Goal: Task Accomplishment & Management: Use online tool/utility

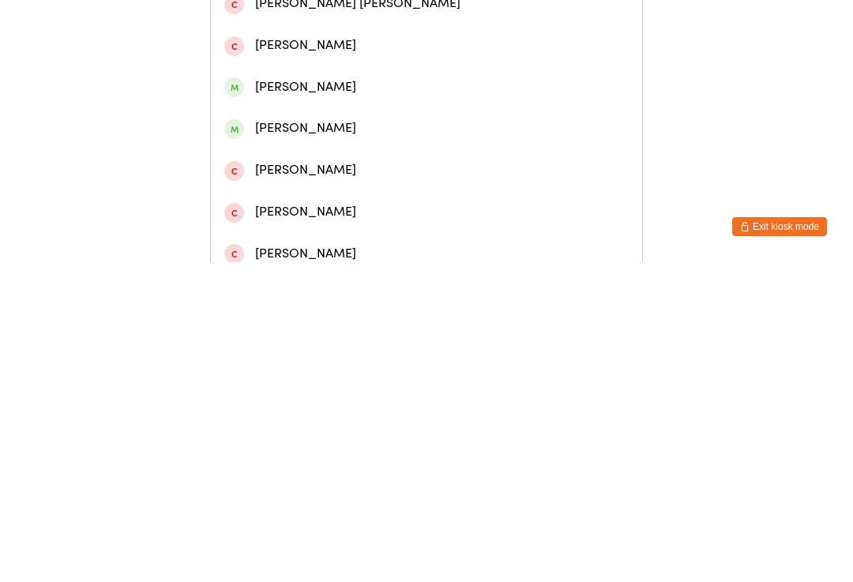
type input "[PERSON_NAME]"
click at [373, 84] on div "[PERSON_NAME]" at bounding box center [426, 72] width 404 height 21
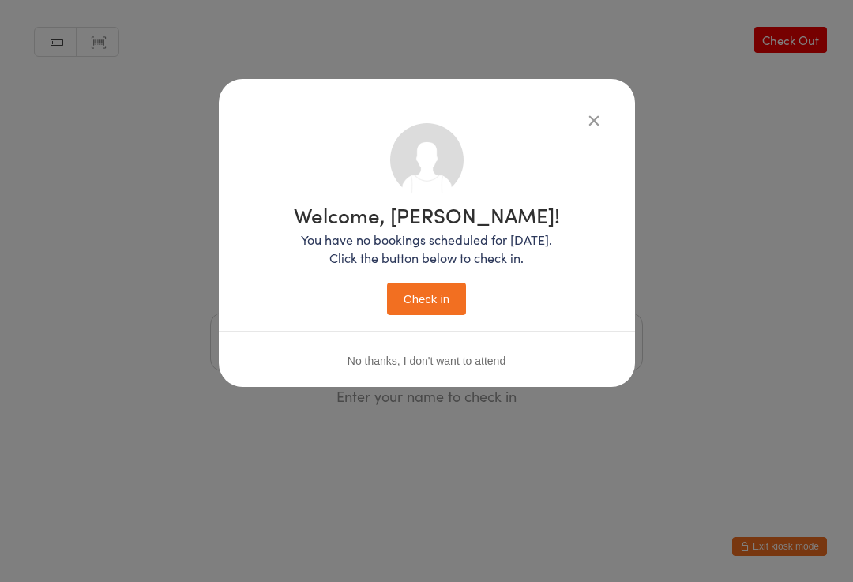
click at [439, 297] on button "Check in" at bounding box center [426, 299] width 79 height 32
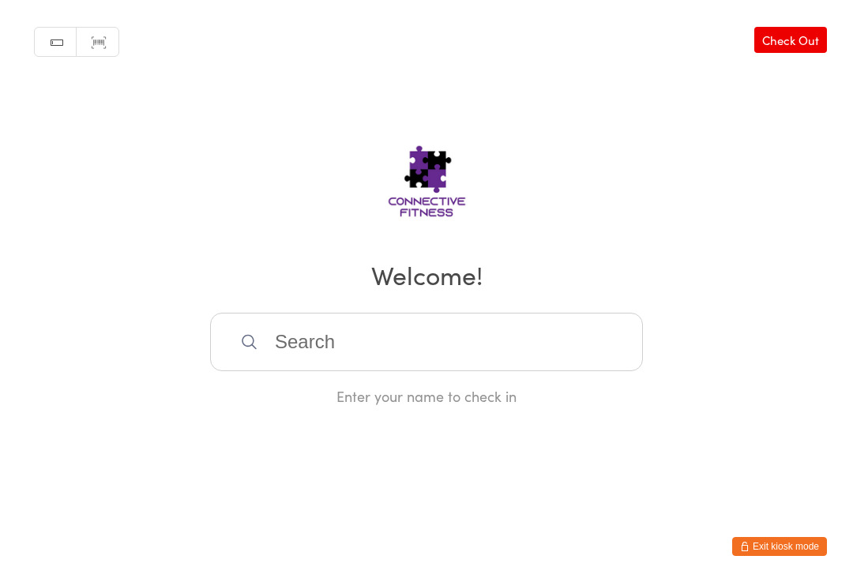
click at [302, 361] on input "search" at bounding box center [426, 342] width 433 height 58
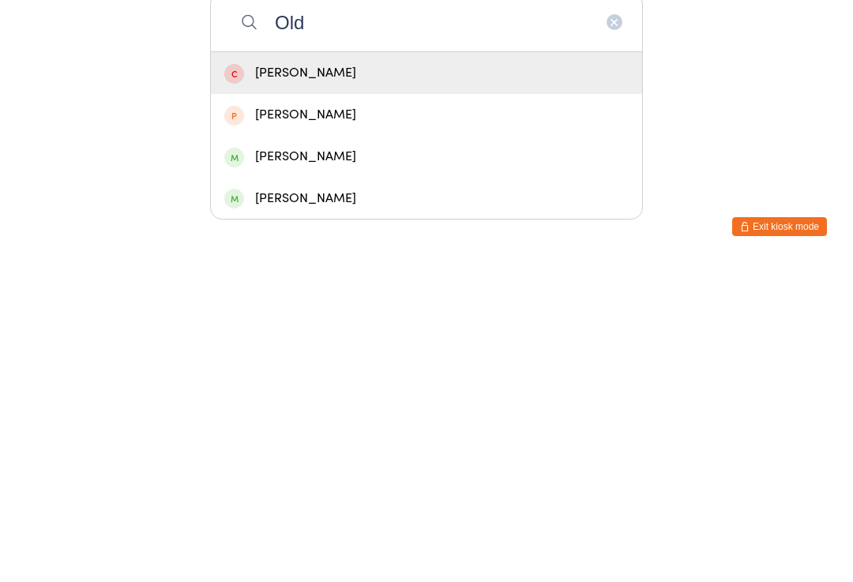
type input "Old"
click at [314, 466] on div "[PERSON_NAME]" at bounding box center [426, 476] width 404 height 21
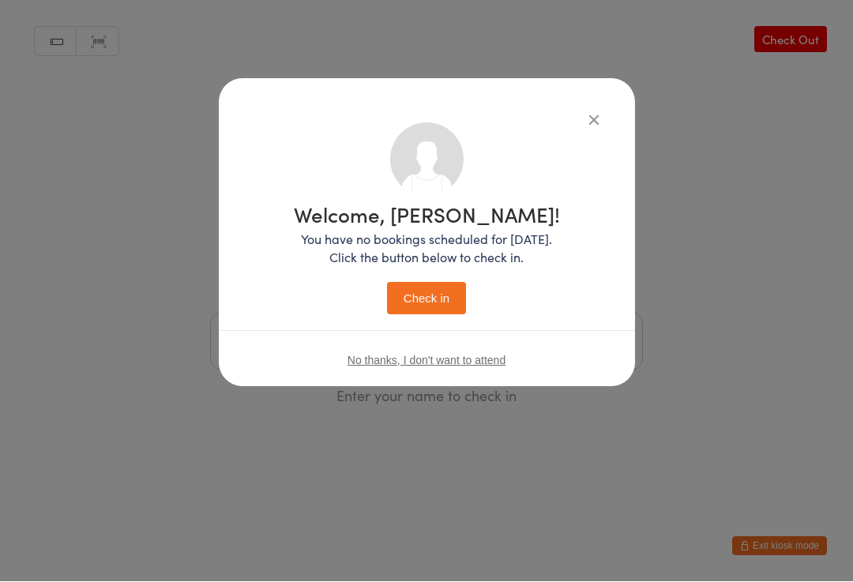
click at [431, 306] on button "Check in" at bounding box center [426, 299] width 79 height 32
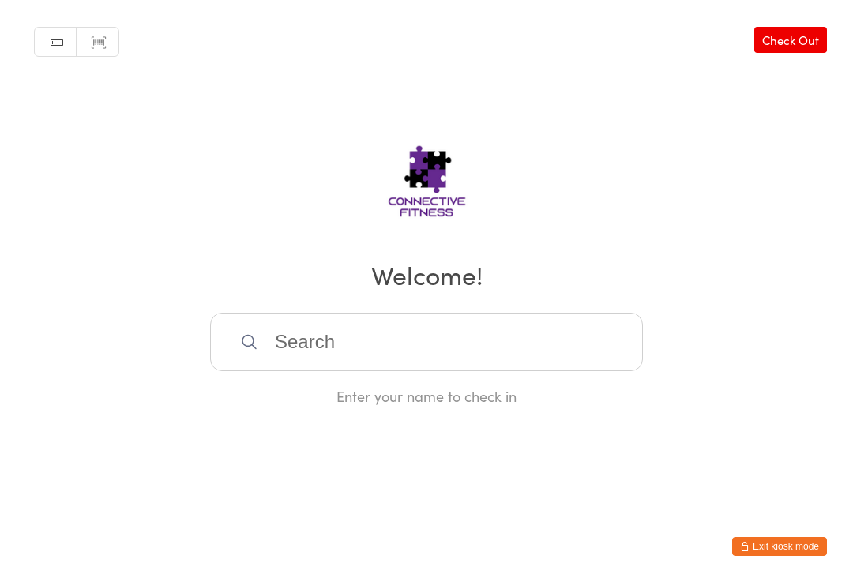
click at [296, 331] on input "search" at bounding box center [426, 342] width 433 height 58
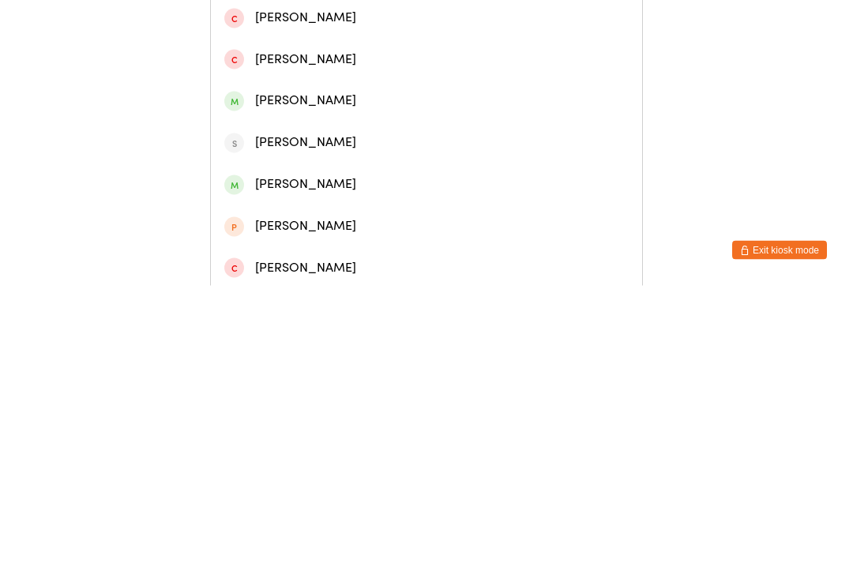
scroll to position [166, 0]
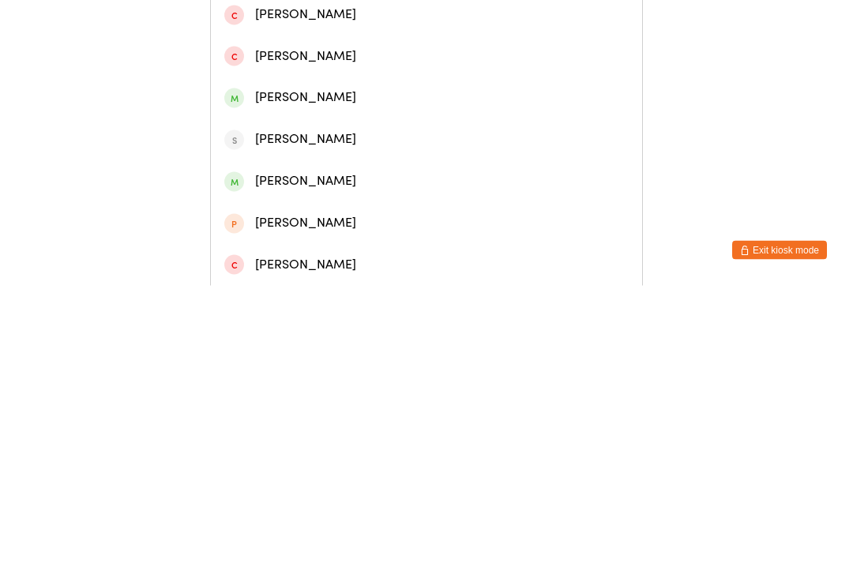
type input "[PERSON_NAME]"
click at [303, 467] on div "[PERSON_NAME]" at bounding box center [426, 477] width 404 height 21
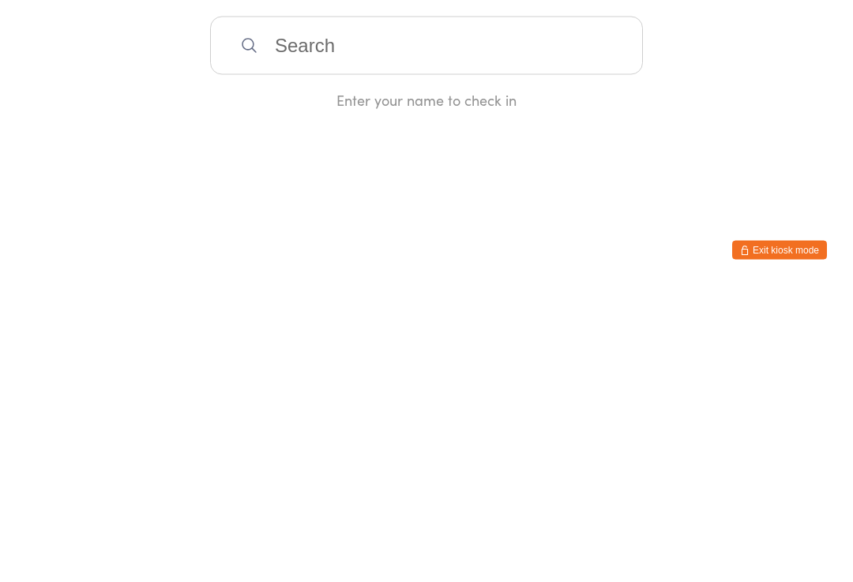
scroll to position [0, 0]
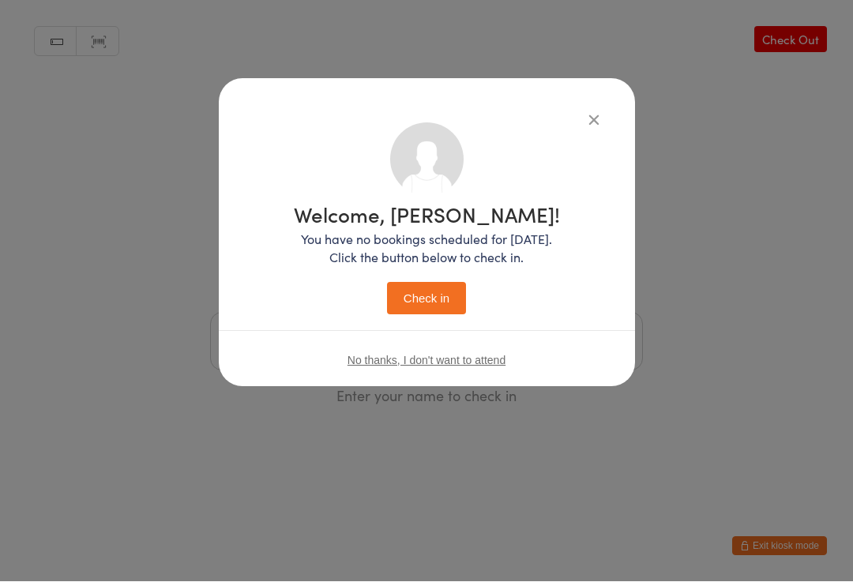
click at [418, 310] on button "Check in" at bounding box center [426, 299] width 79 height 32
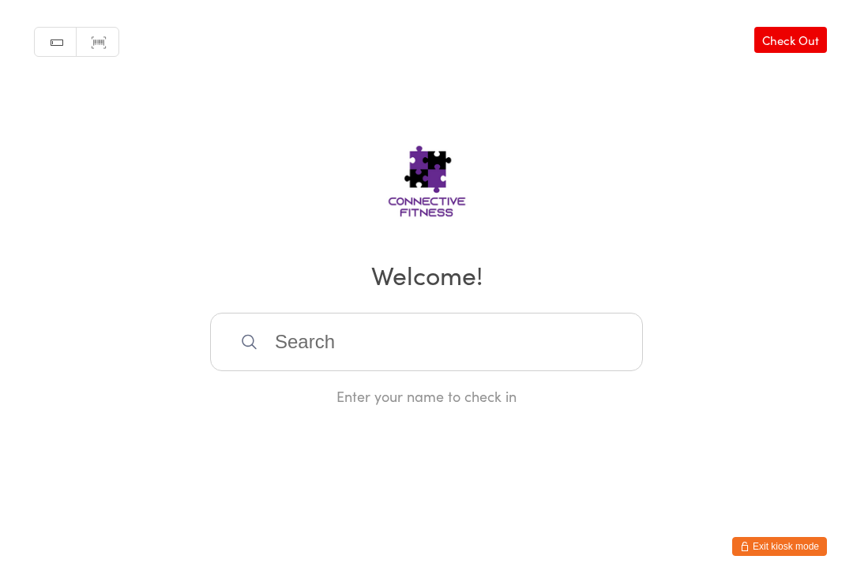
click at [306, 344] on input "search" at bounding box center [426, 342] width 433 height 58
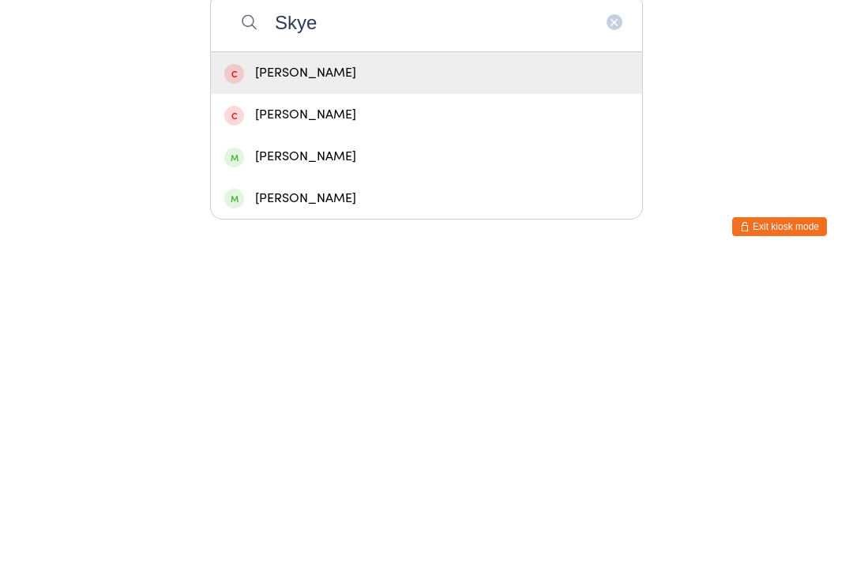
type input "Skye"
click at [315, 466] on div "[PERSON_NAME]" at bounding box center [426, 476] width 404 height 21
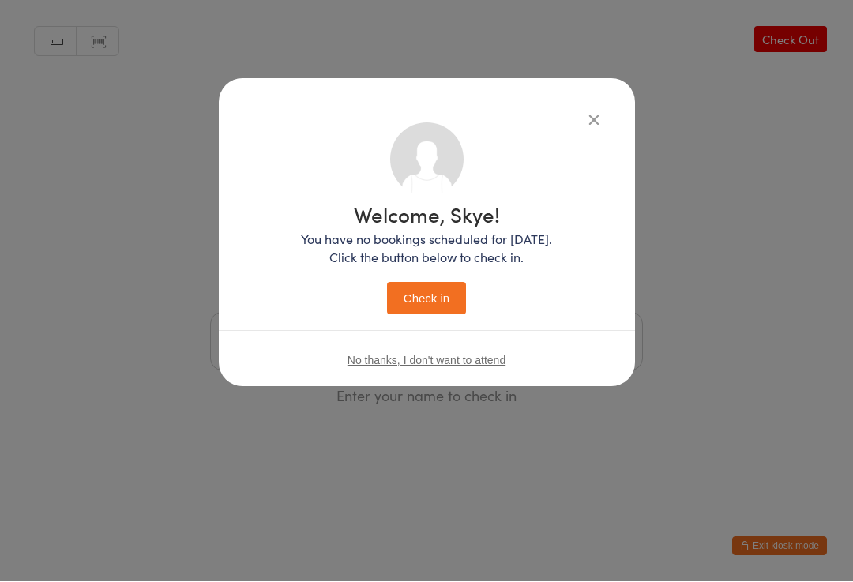
click at [428, 307] on button "Check in" at bounding box center [426, 299] width 79 height 32
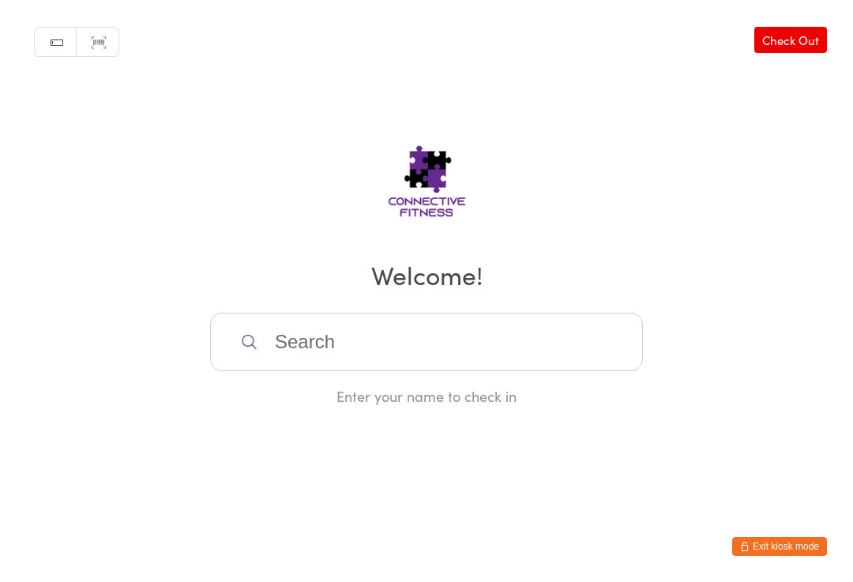
click at [449, 332] on input "search" at bounding box center [426, 342] width 433 height 58
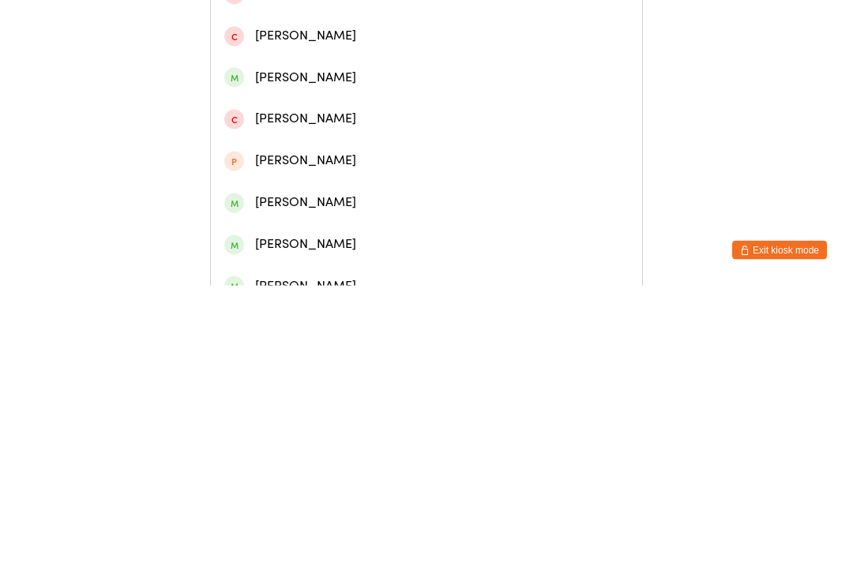
scroll to position [152, 0]
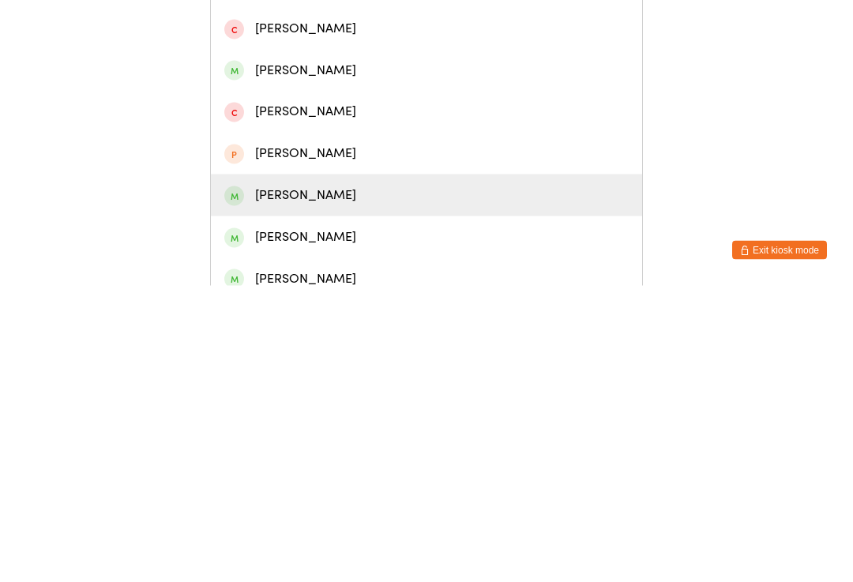
type input "[PERSON_NAME]"
click at [356, 481] on div "[PERSON_NAME]" at bounding box center [426, 491] width 404 height 21
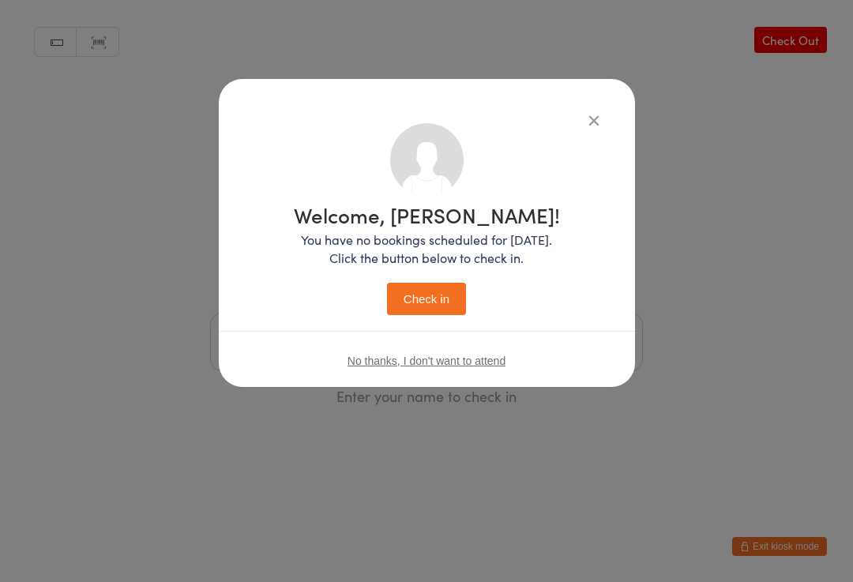
click at [439, 295] on button "Check in" at bounding box center [426, 299] width 79 height 32
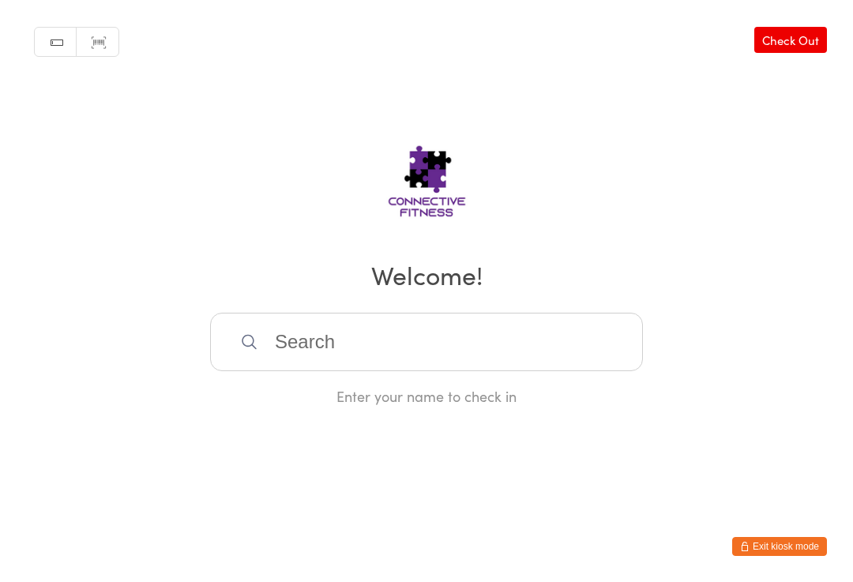
click at [500, 321] on input "search" at bounding box center [426, 342] width 433 height 58
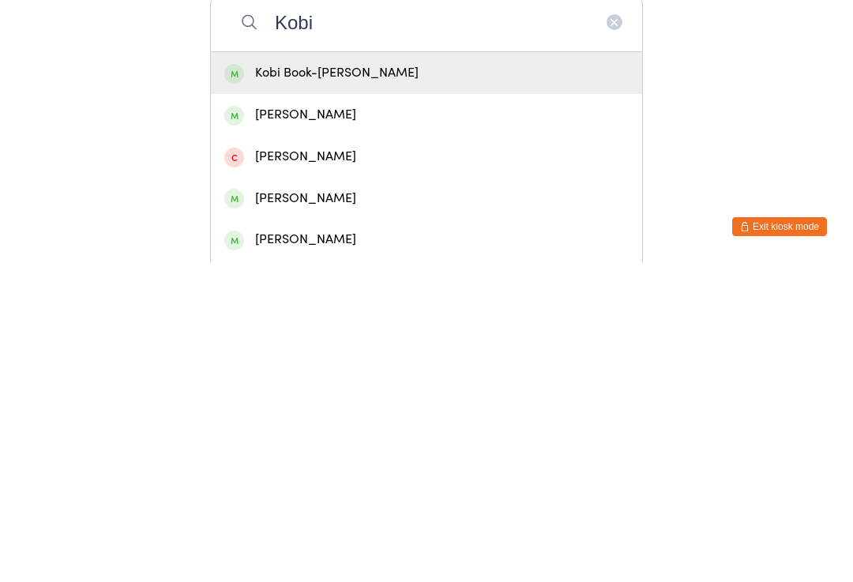
type input "Kobi"
click at [348, 382] on div "Kobi Book-[PERSON_NAME]" at bounding box center [426, 392] width 404 height 21
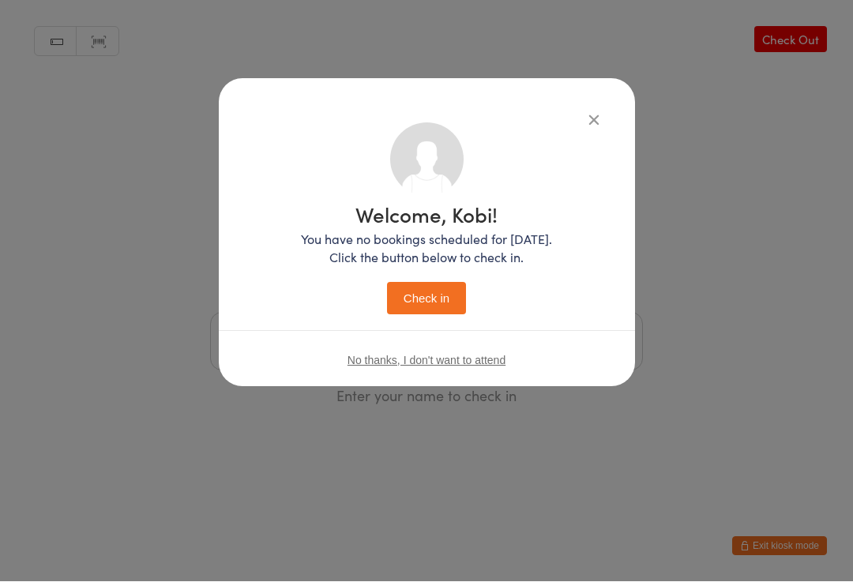
click at [424, 298] on button "Check in" at bounding box center [426, 299] width 79 height 32
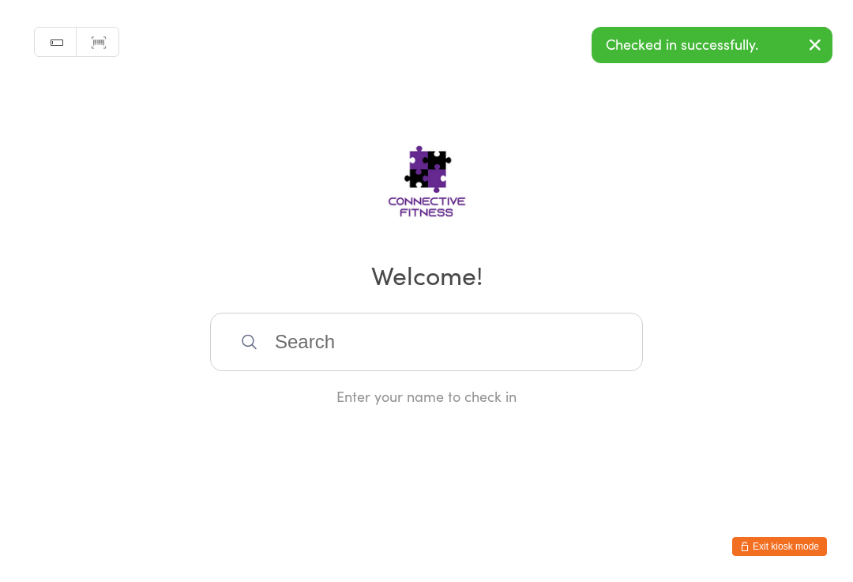
click at [305, 357] on input "search" at bounding box center [426, 342] width 433 height 58
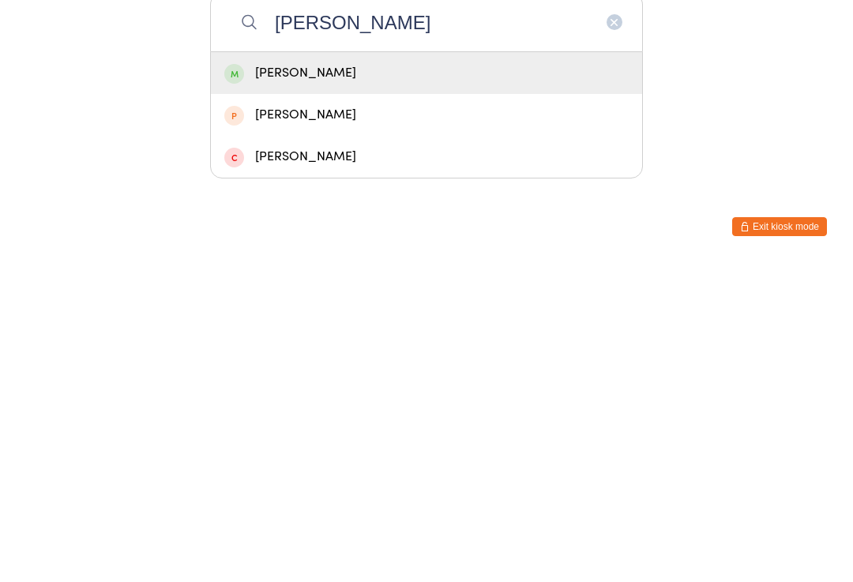
type input "[PERSON_NAME]"
click at [295, 382] on div "[PERSON_NAME]" at bounding box center [426, 392] width 404 height 21
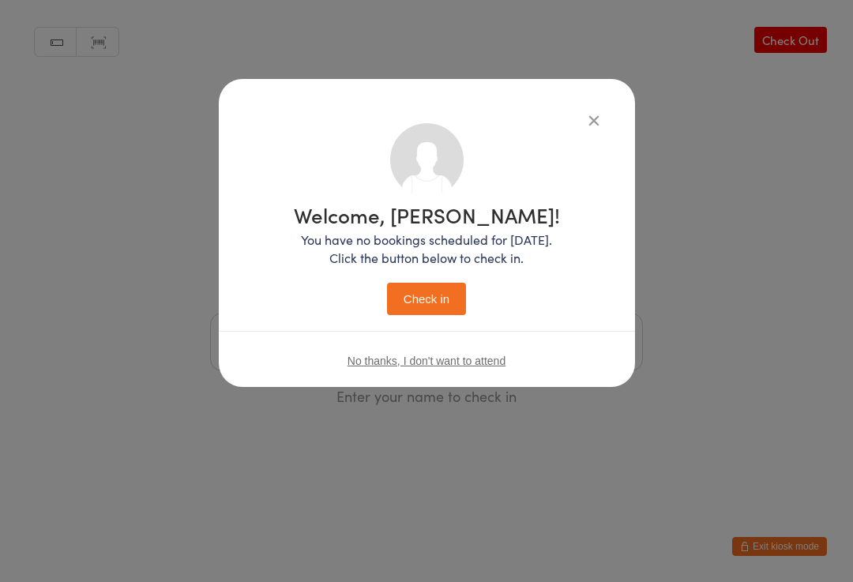
click at [426, 305] on button "Check in" at bounding box center [426, 299] width 79 height 32
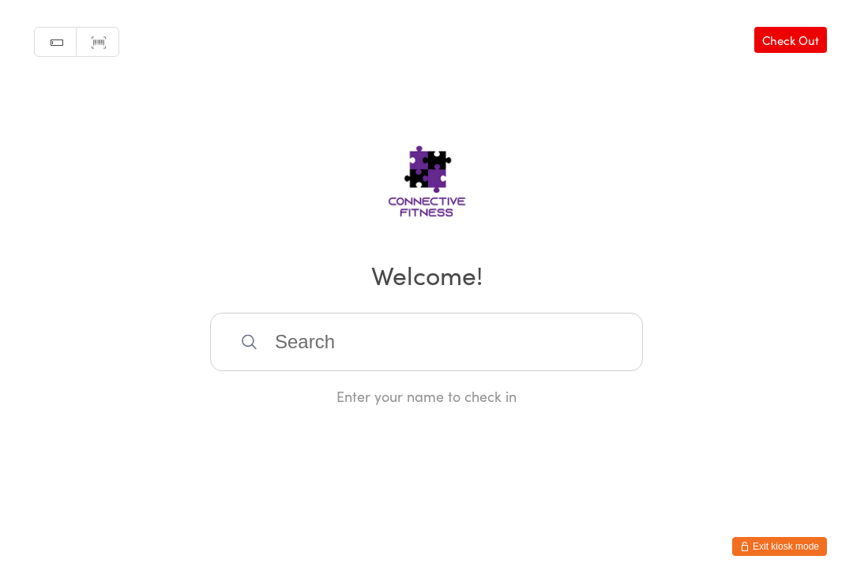
click at [463, 351] on input "search" at bounding box center [426, 342] width 433 height 58
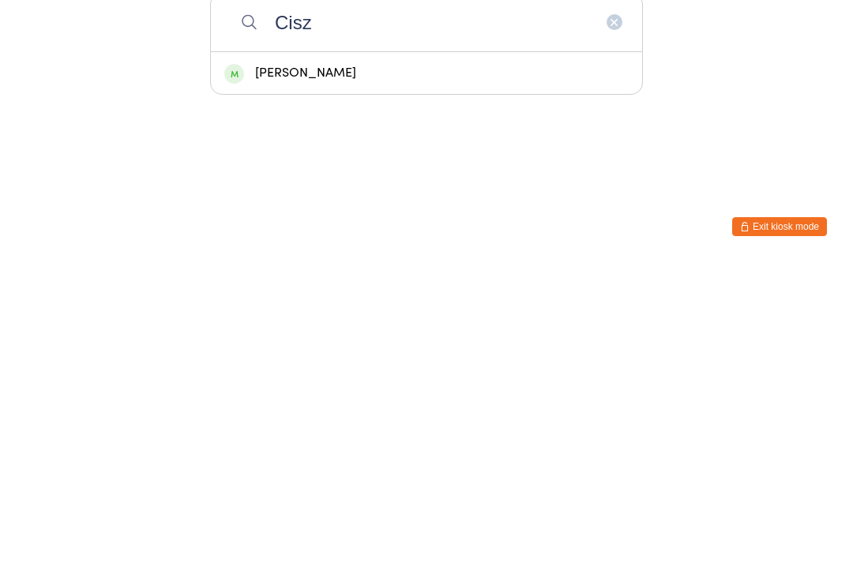
type input "Cisz"
click at [366, 382] on div "[PERSON_NAME]" at bounding box center [426, 392] width 404 height 21
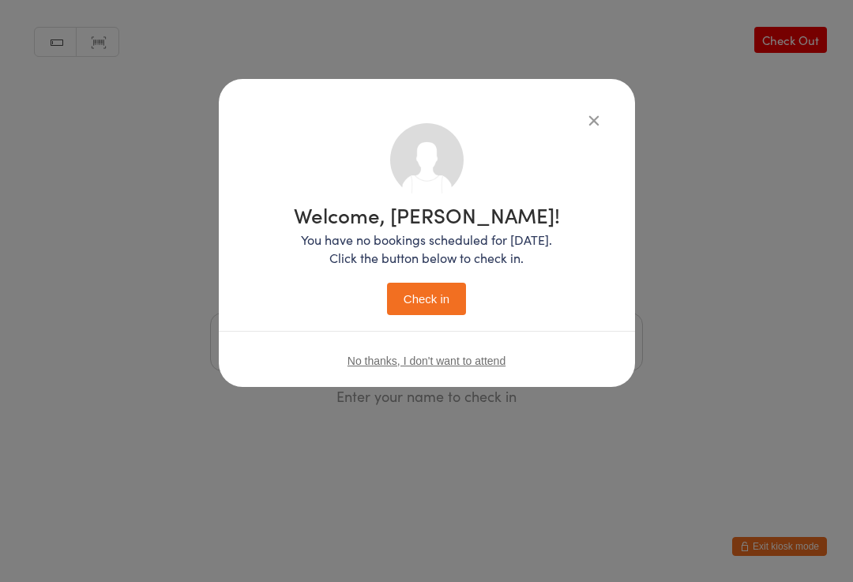
click at [442, 309] on button "Check in" at bounding box center [426, 299] width 79 height 32
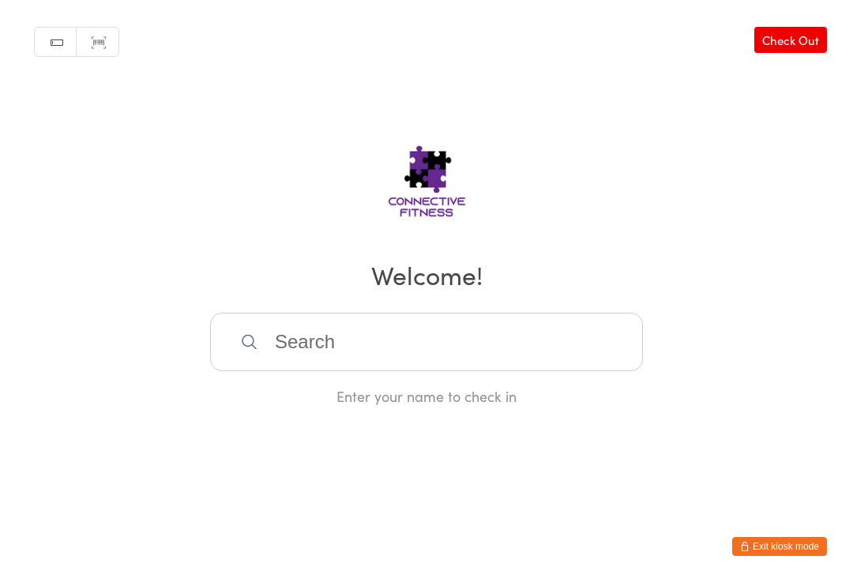
click at [501, 355] on input "search" at bounding box center [426, 342] width 433 height 58
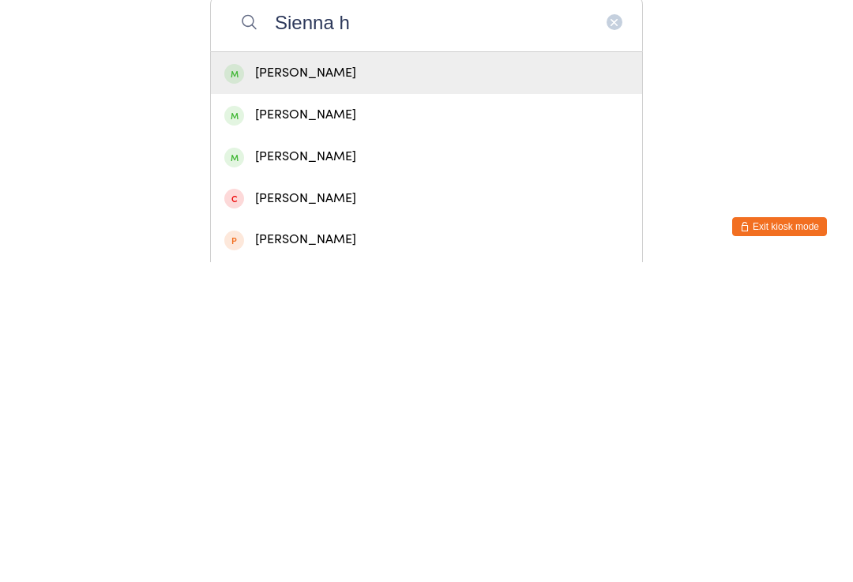
type input "Sienna h"
click at [346, 372] on div "[PERSON_NAME]" at bounding box center [426, 393] width 431 height 42
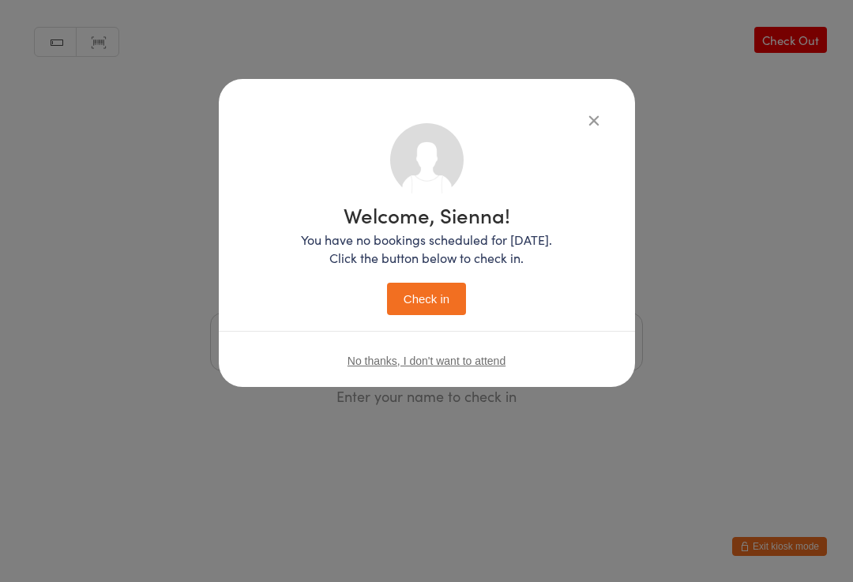
click at [431, 294] on button "Check in" at bounding box center [426, 299] width 79 height 32
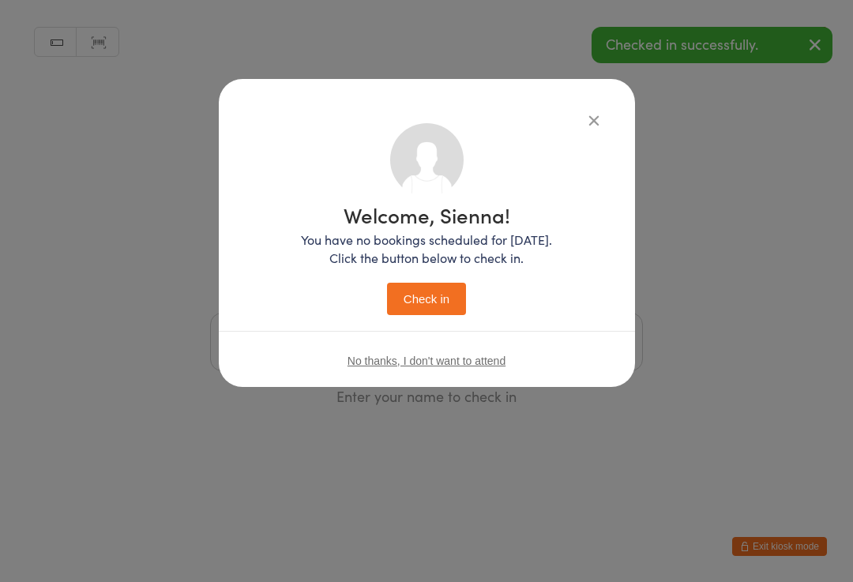
click at [382, 359] on input "search" at bounding box center [426, 342] width 433 height 58
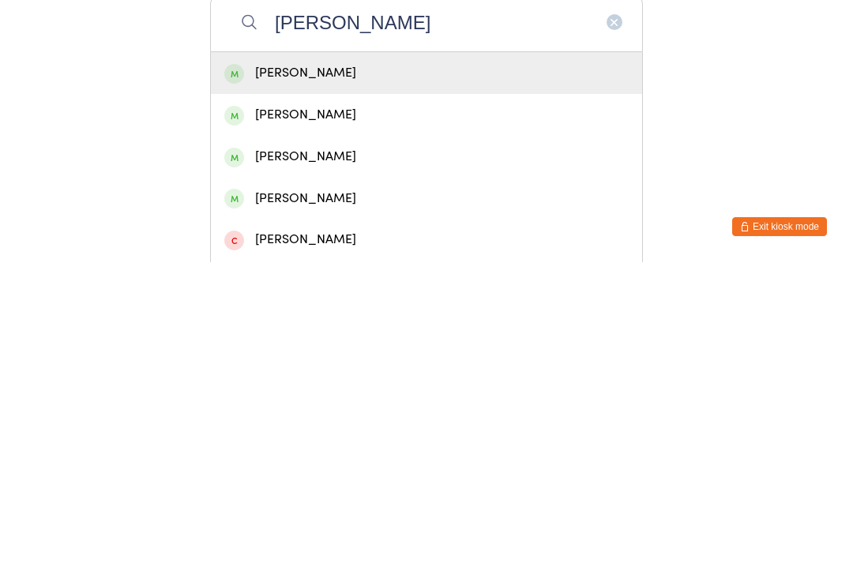
type input "[PERSON_NAME]"
click at [382, 382] on div "[PERSON_NAME]" at bounding box center [426, 392] width 404 height 21
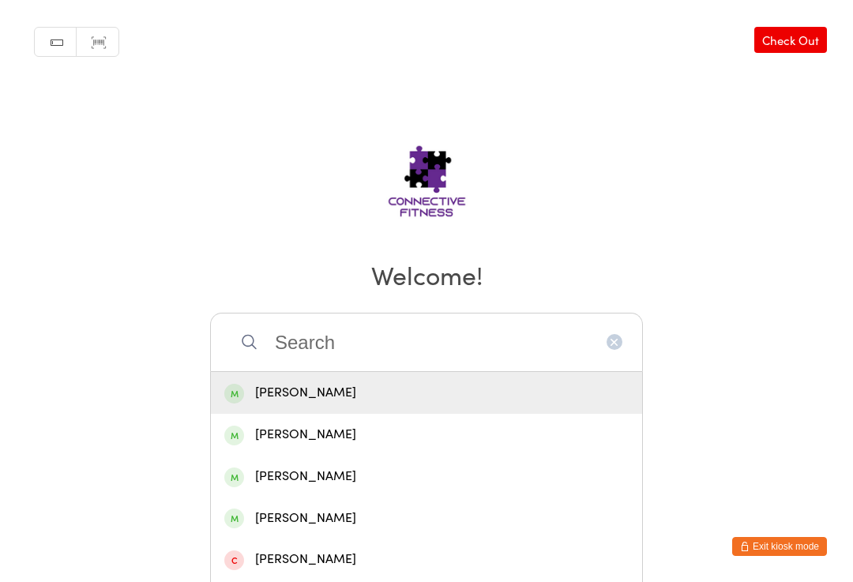
click at [390, 74] on div "Manual search Scanner input Check Out Welcome! [PERSON_NAME] [PERSON_NAME][DEMO…" at bounding box center [426, 203] width 853 height 406
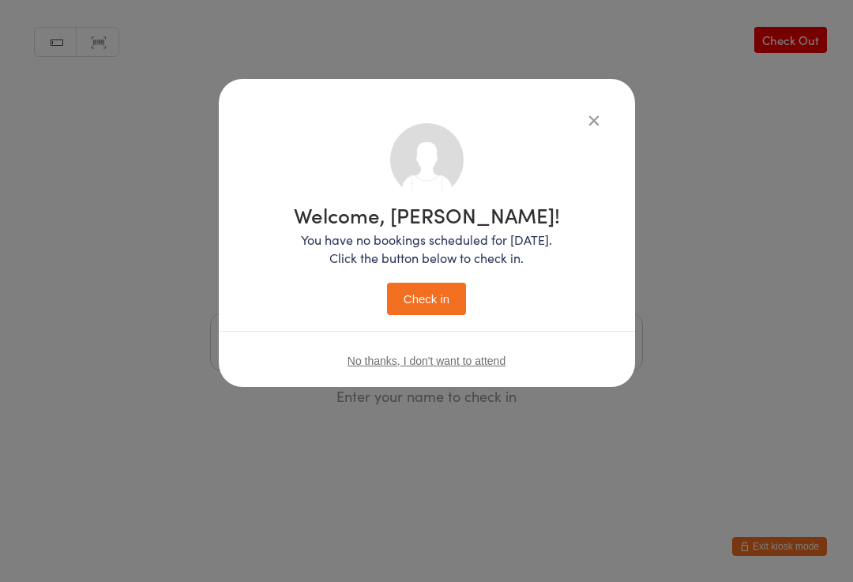
click at [435, 304] on button "Check in" at bounding box center [426, 299] width 79 height 32
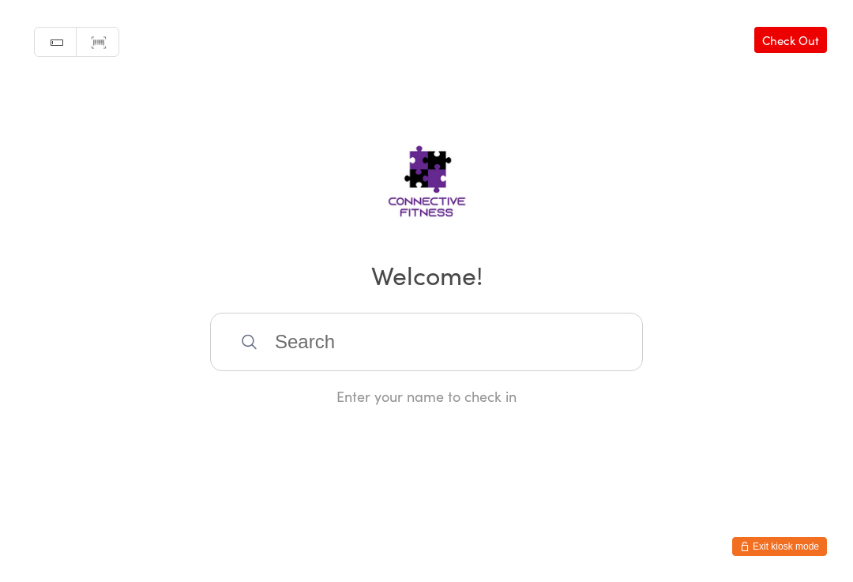
click at [506, 339] on input "search" at bounding box center [426, 342] width 433 height 58
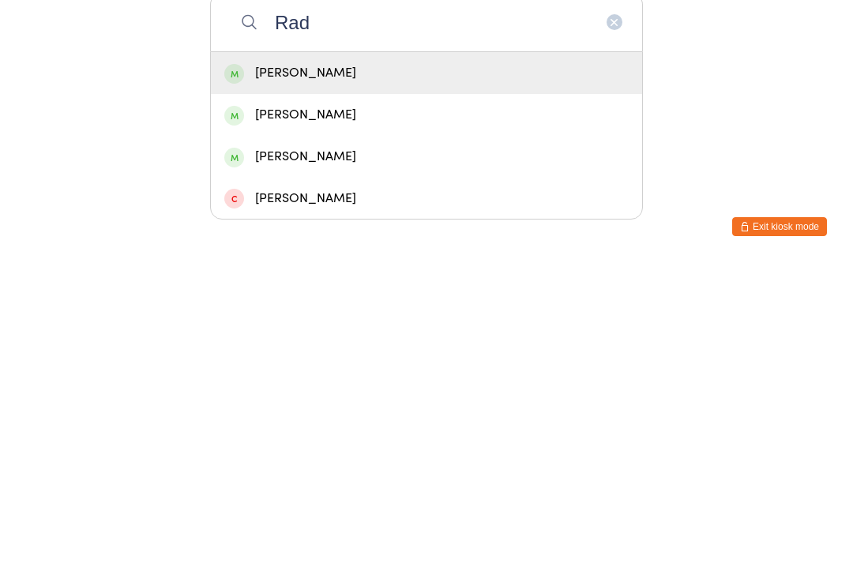
type input "Rad"
click at [415, 382] on div "[PERSON_NAME]" at bounding box center [426, 392] width 404 height 21
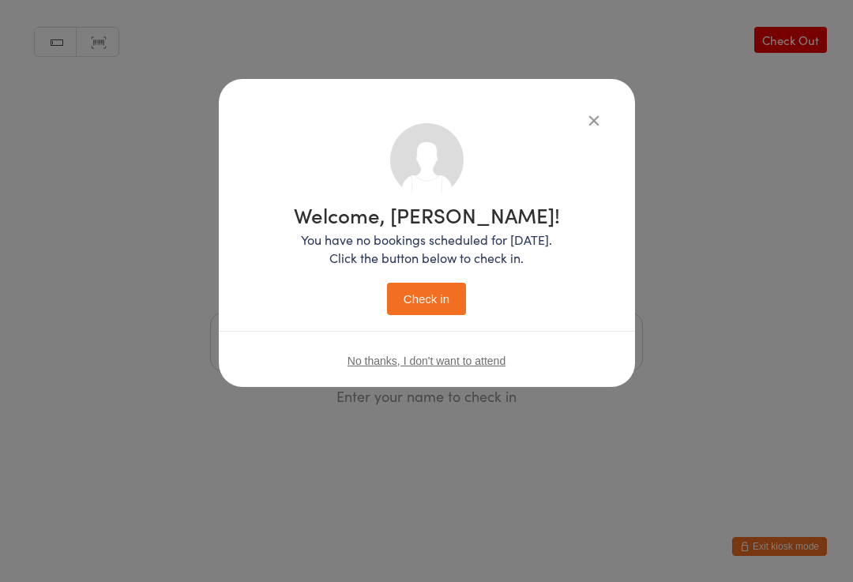
click at [451, 304] on button "Check in" at bounding box center [426, 299] width 79 height 32
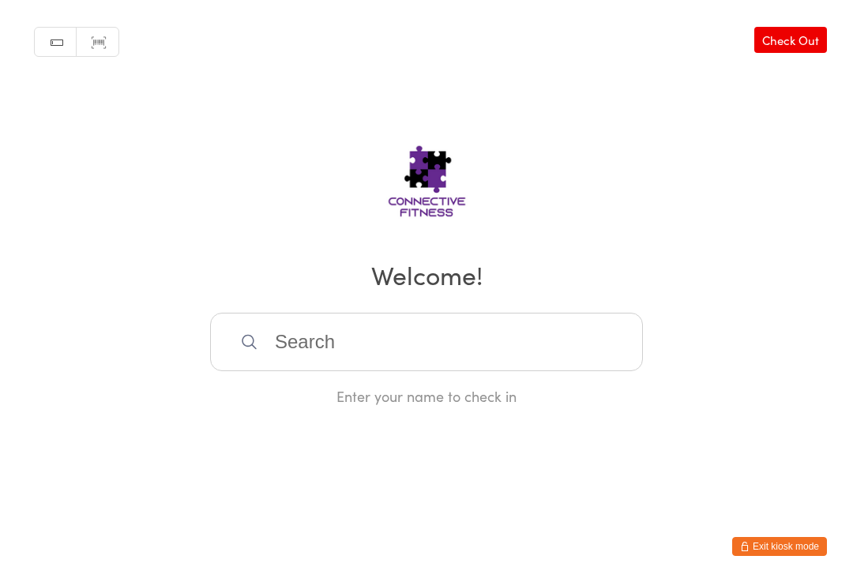
click at [361, 365] on input "search" at bounding box center [426, 342] width 433 height 58
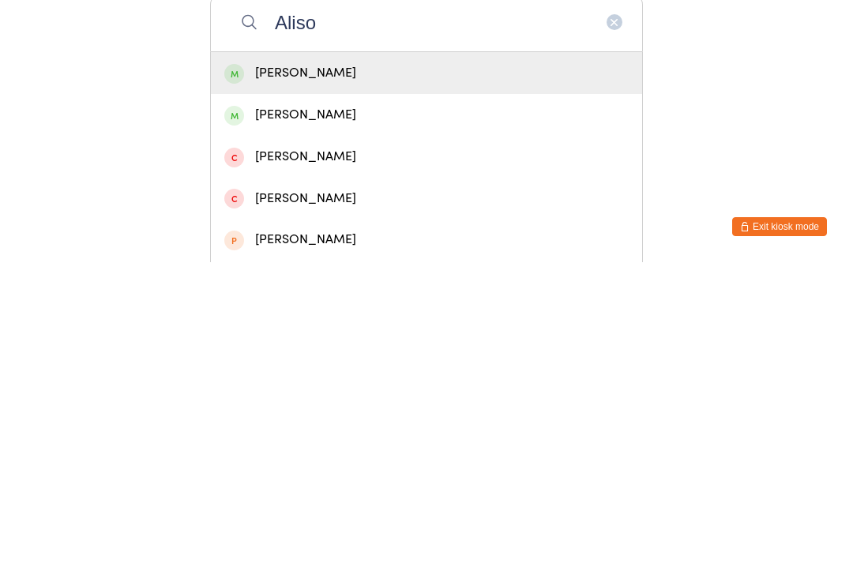
type input "Aliso"
click at [284, 424] on div "[PERSON_NAME]" at bounding box center [426, 434] width 404 height 21
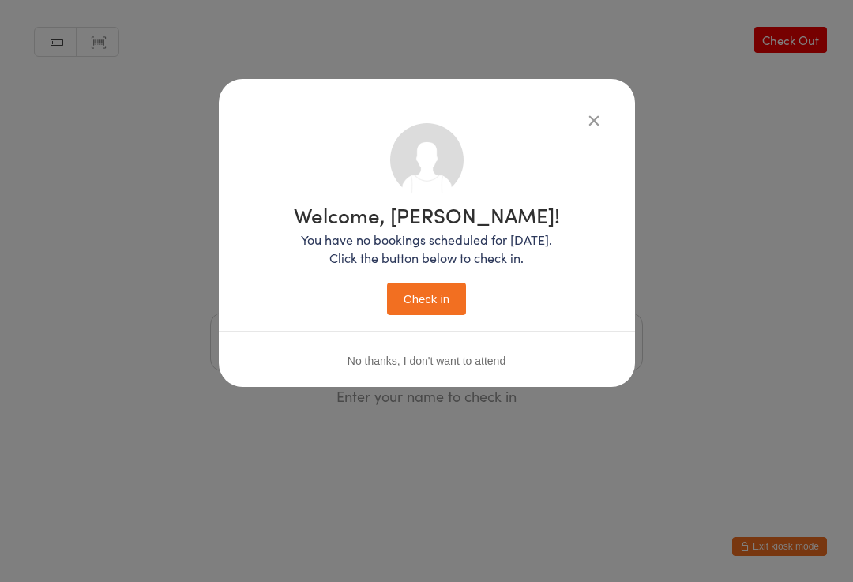
click at [426, 301] on button "Check in" at bounding box center [426, 299] width 79 height 32
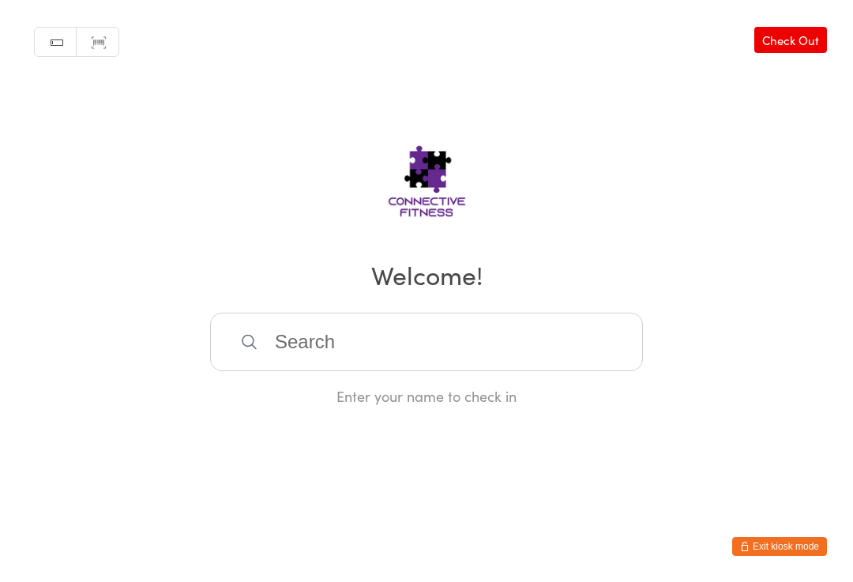
click at [521, 348] on input "search" at bounding box center [426, 342] width 433 height 58
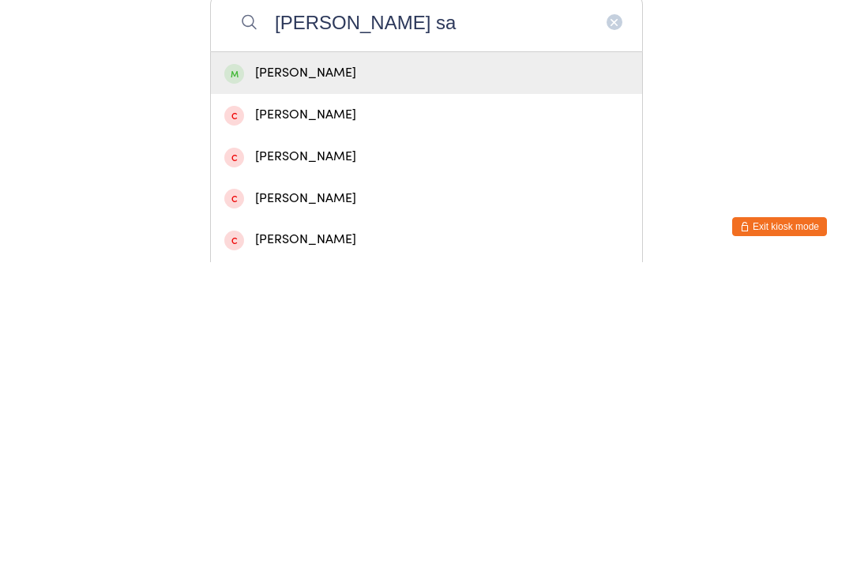
type input "[PERSON_NAME] sa"
click at [399, 382] on div "[PERSON_NAME]" at bounding box center [426, 392] width 404 height 21
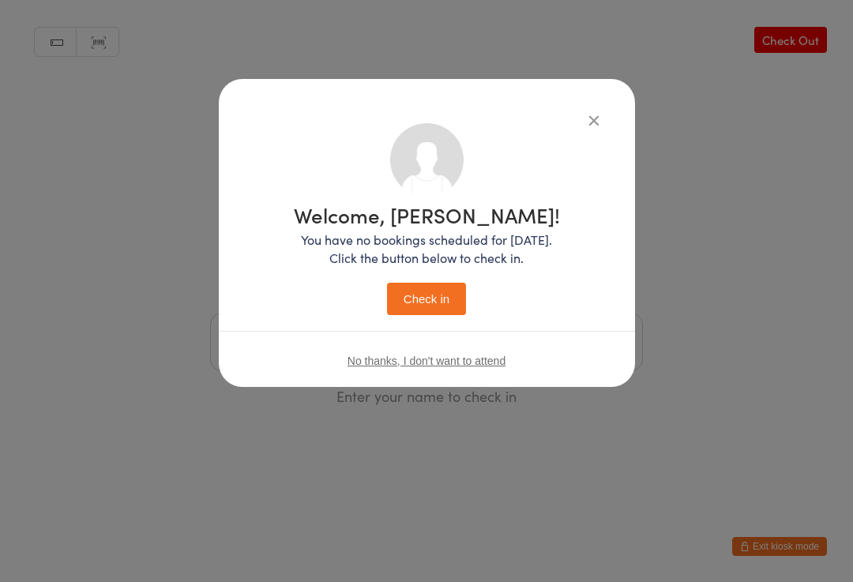
click at [446, 291] on button "Check in" at bounding box center [426, 299] width 79 height 32
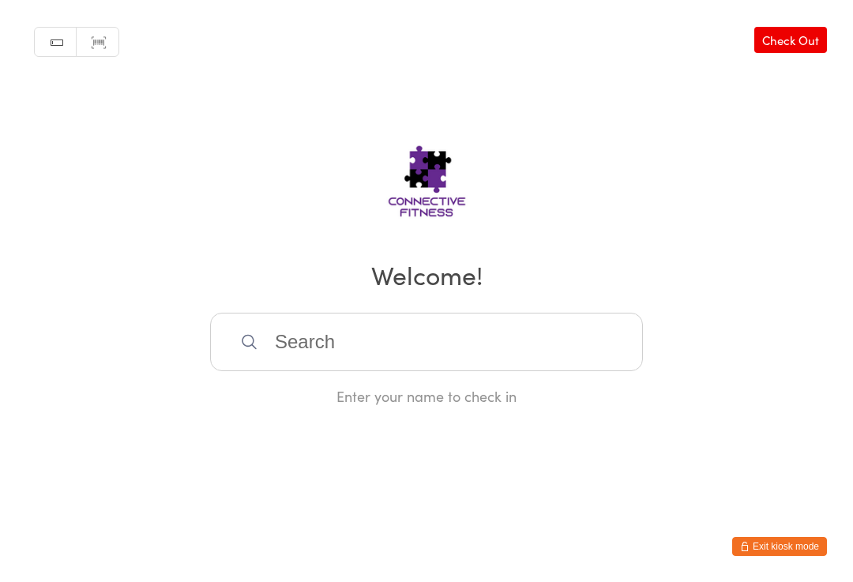
click at [388, 371] on input "search" at bounding box center [426, 342] width 433 height 58
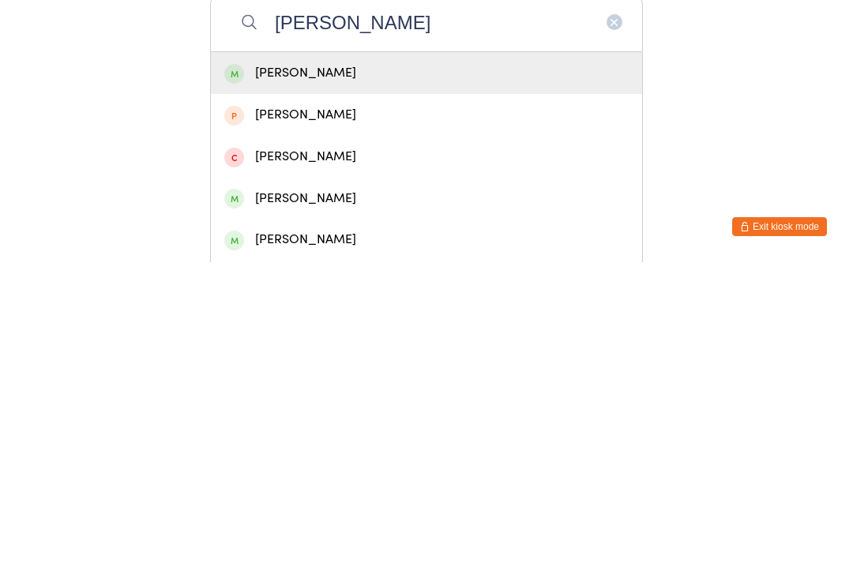
type input "[PERSON_NAME]"
click at [377, 508] on div "[PERSON_NAME]" at bounding box center [426, 518] width 404 height 21
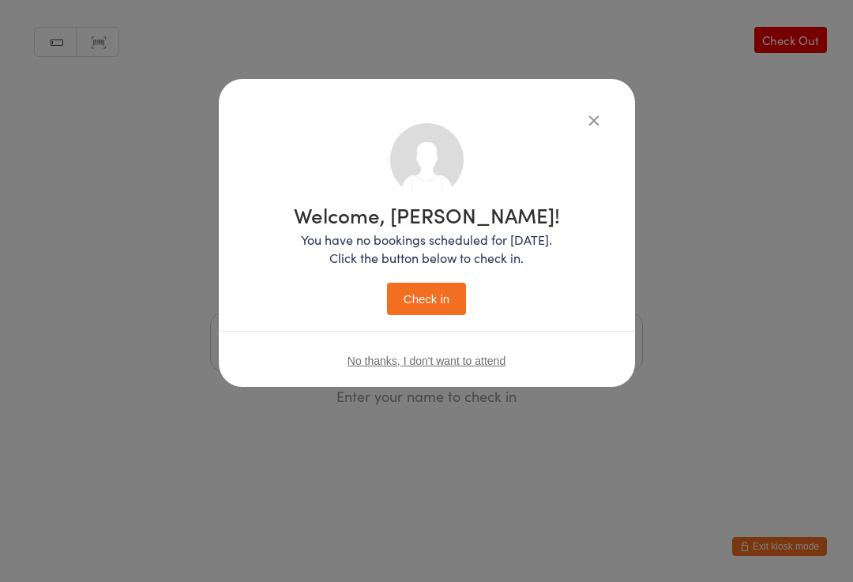
click at [443, 299] on button "Check in" at bounding box center [426, 299] width 79 height 32
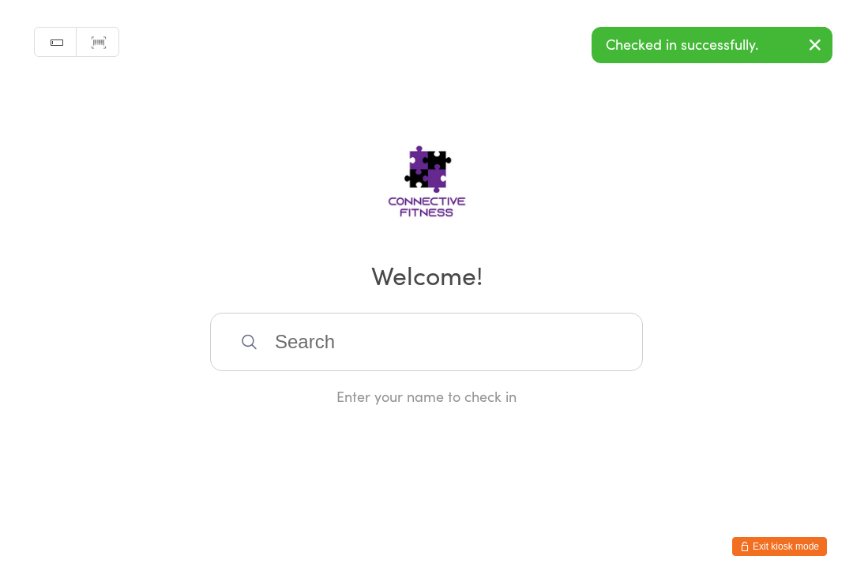
click at [579, 370] on input "search" at bounding box center [426, 342] width 433 height 58
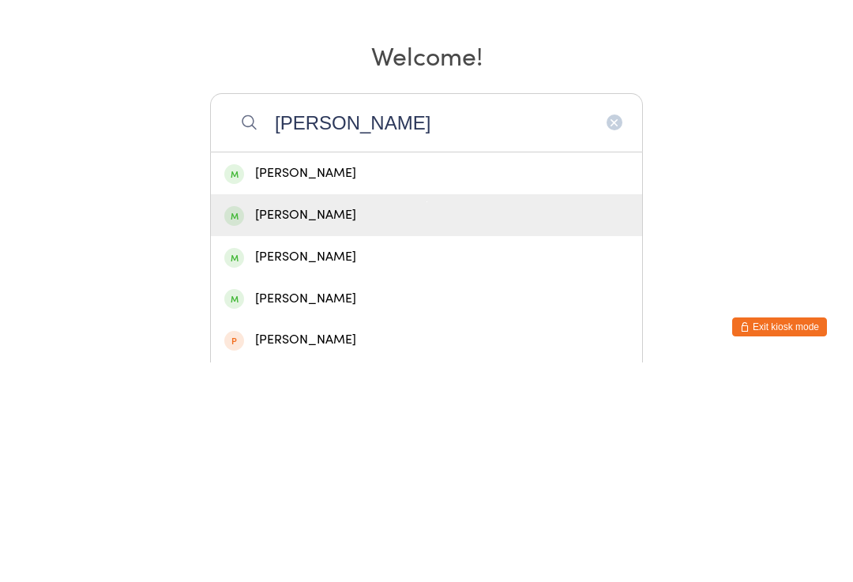
type input "[PERSON_NAME]"
click at [330, 424] on div "[PERSON_NAME]" at bounding box center [426, 434] width 404 height 21
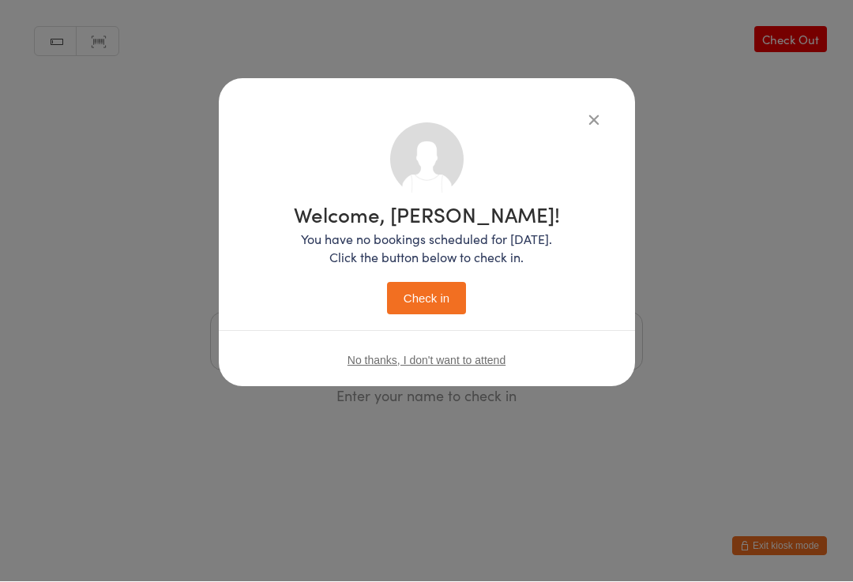
click at [428, 306] on button "Check in" at bounding box center [426, 299] width 79 height 32
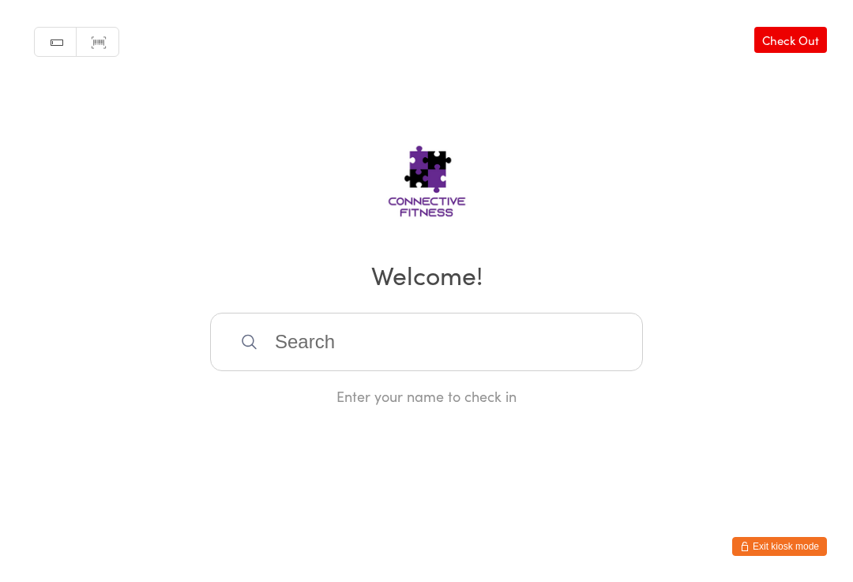
click at [378, 355] on input "search" at bounding box center [426, 342] width 433 height 58
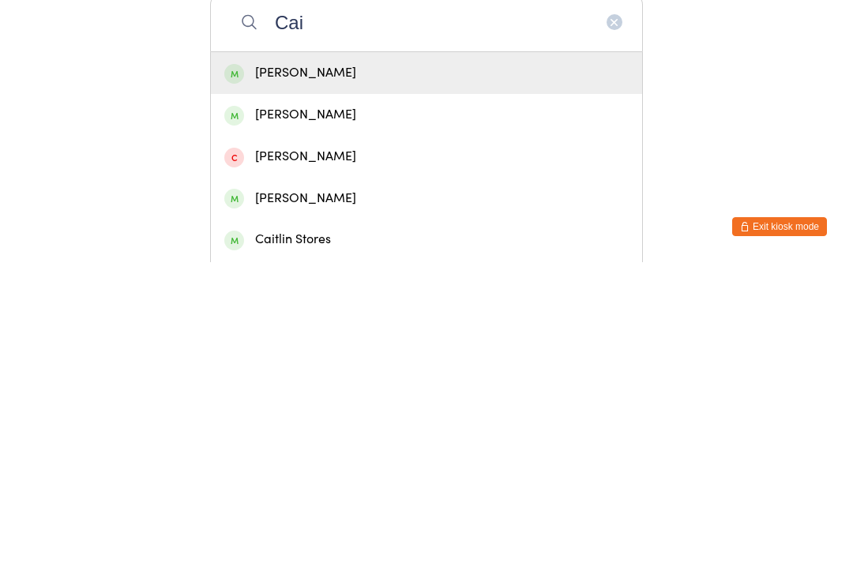
type input "Cai"
click at [343, 508] on div "[PERSON_NAME]" at bounding box center [426, 518] width 404 height 21
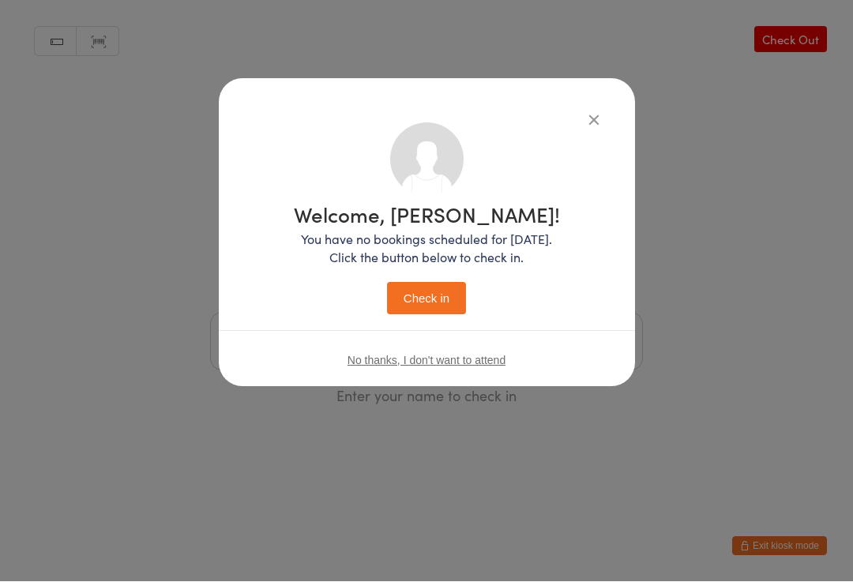
click at [428, 294] on button "Check in" at bounding box center [426, 299] width 79 height 32
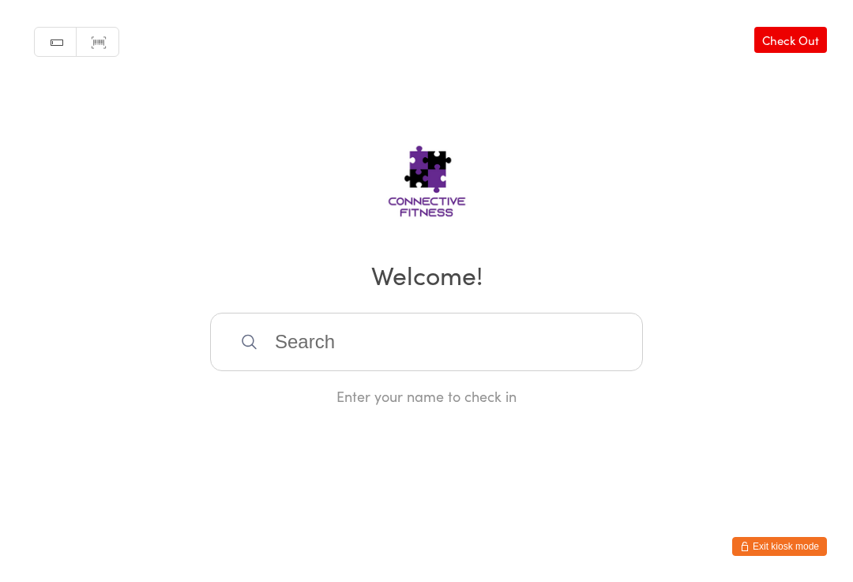
click at [353, 352] on input "search" at bounding box center [426, 342] width 433 height 58
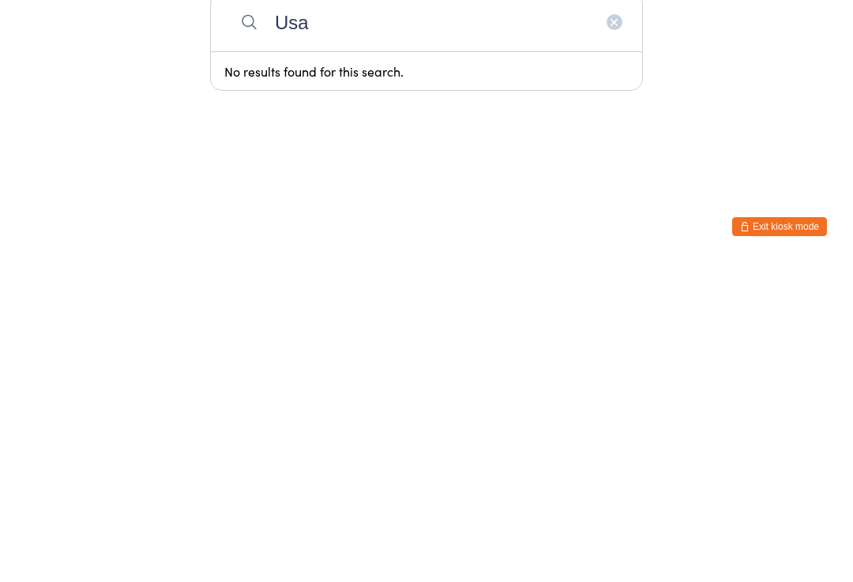
click at [531, 147] on html "You have now entered Kiosk Mode. Members will be able to check themselves in us…" at bounding box center [426, 291] width 853 height 582
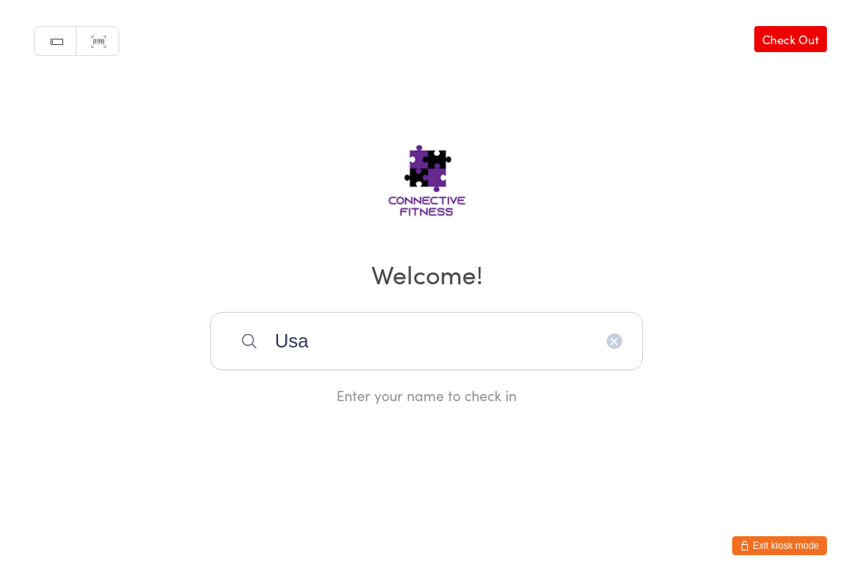
click at [339, 347] on input "Usa" at bounding box center [426, 342] width 433 height 58
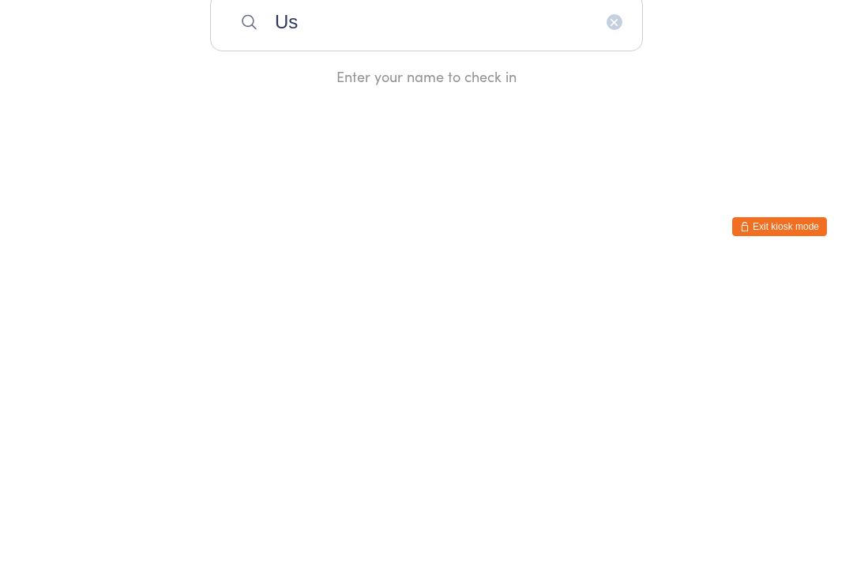
type input "Usa"
click at [448, 382] on div "Usa [PERSON_NAME]" at bounding box center [426, 392] width 404 height 21
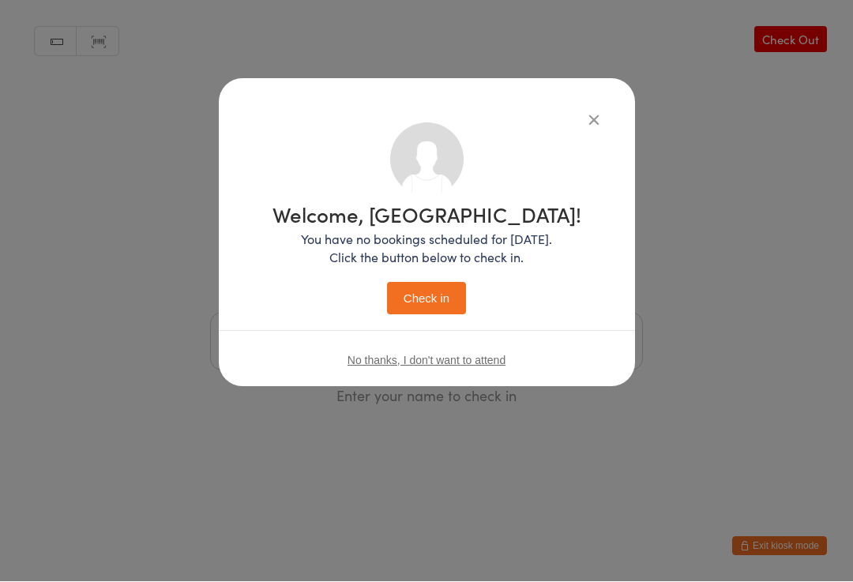
click at [442, 300] on button "Check in" at bounding box center [426, 299] width 79 height 32
